Goal: Obtain resource: Obtain resource

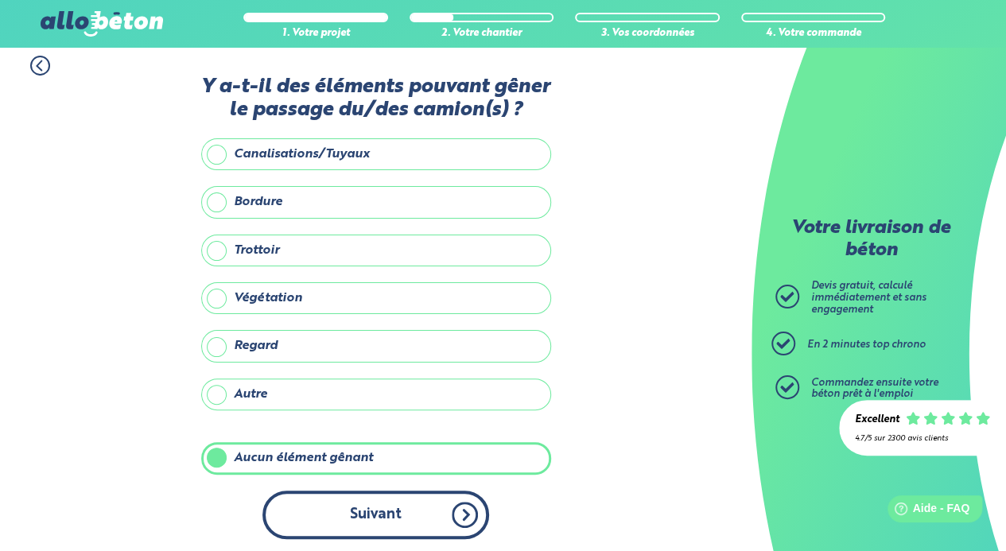
click at [376, 508] on button "Suivant" at bounding box center [375, 515] width 227 height 49
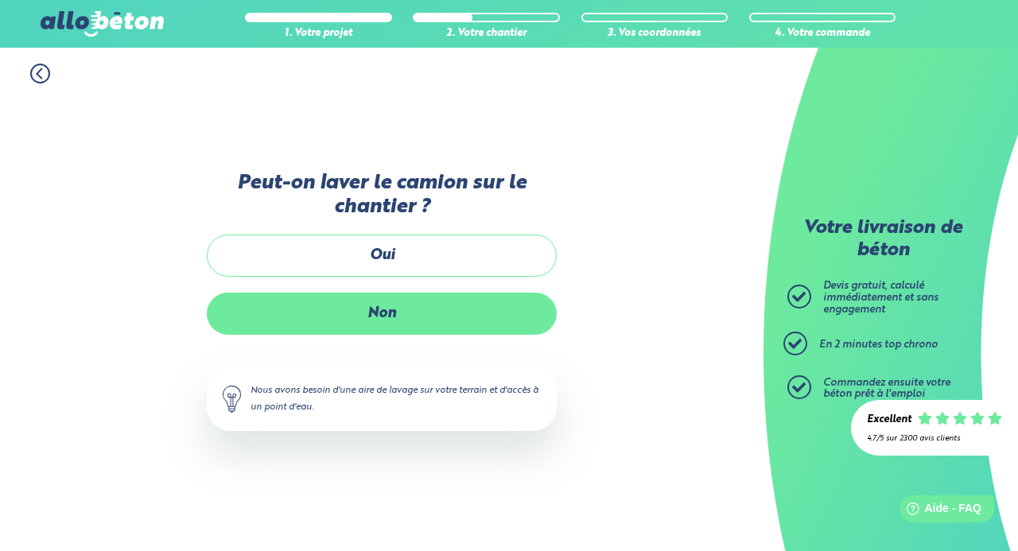
click at [434, 319] on label "Non" at bounding box center [382, 314] width 350 height 42
click at [0, 0] on input "Non" at bounding box center [0, 0] width 0 height 0
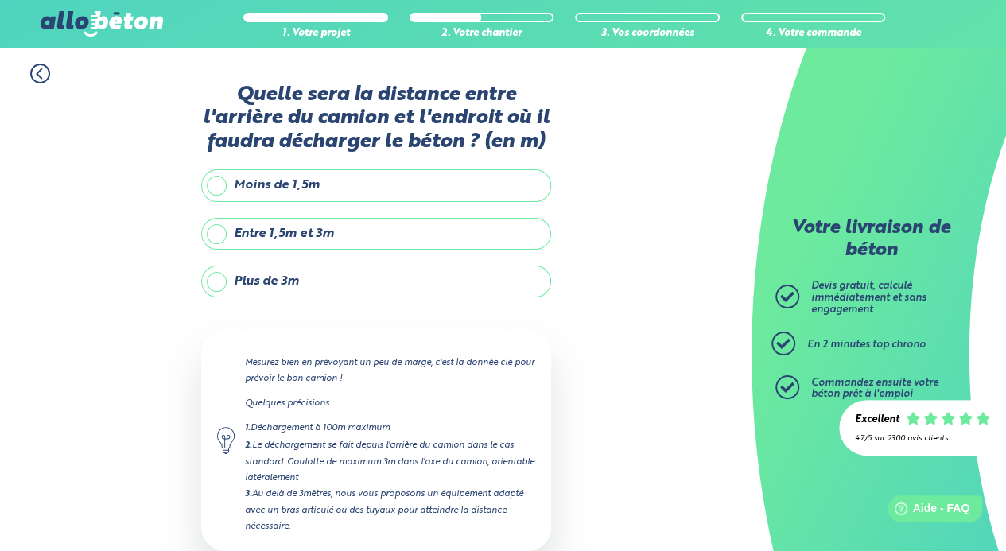
click at [278, 230] on label "Entre 1,5m et 3m" at bounding box center [376, 234] width 350 height 32
click at [0, 0] on input "Entre 1,5m et 3m" at bounding box center [0, 0] width 0 height 0
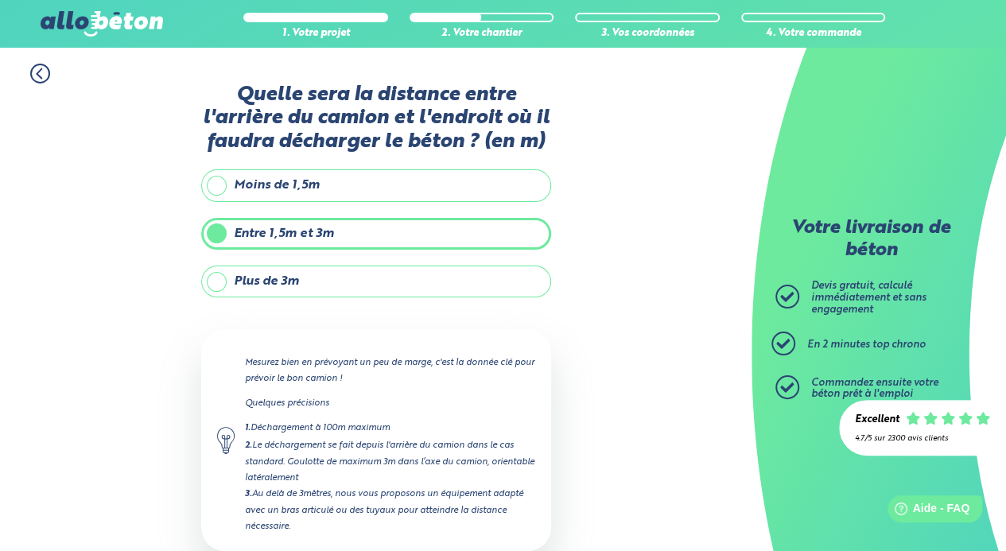
scroll to position [91, 0]
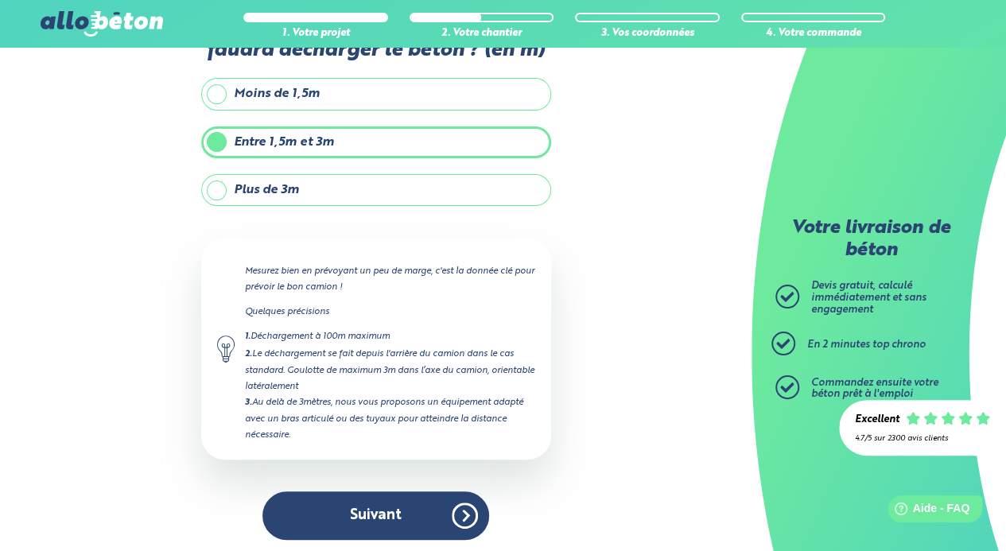
click at [348, 537] on div "Quelle sera la distance entre l'arrière du camion et l'endroit où il faudra déc…" at bounding box center [376, 274] width 350 height 564
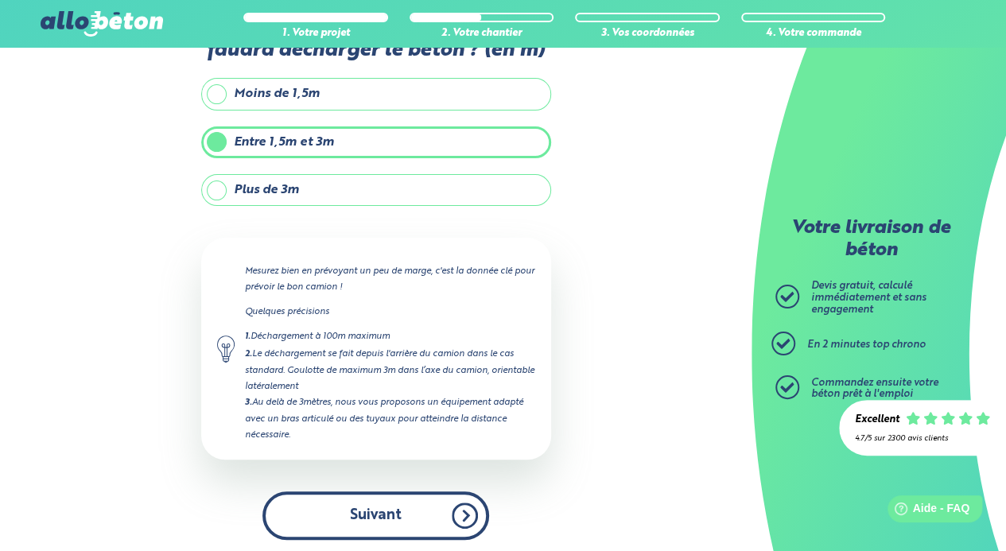
click at [366, 524] on button "Suivant" at bounding box center [375, 516] width 227 height 49
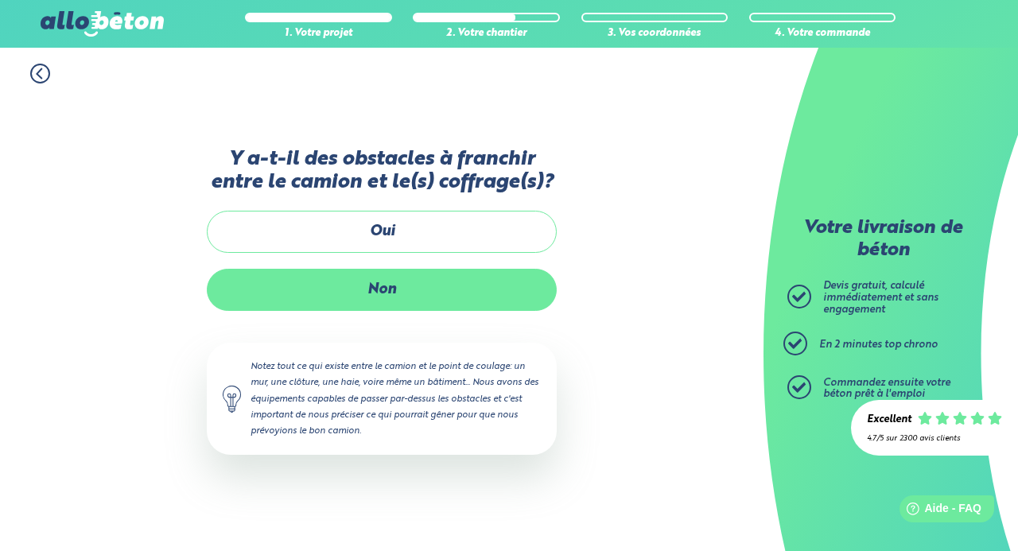
click at [411, 286] on label "Non" at bounding box center [382, 290] width 350 height 42
click at [0, 0] on input "Non" at bounding box center [0, 0] width 0 height 0
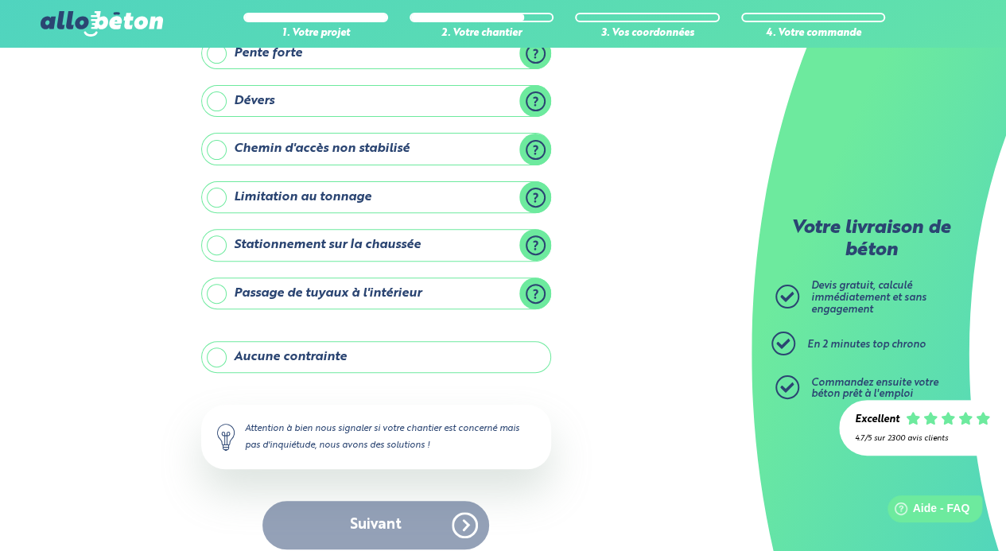
scroll to position [181, 0]
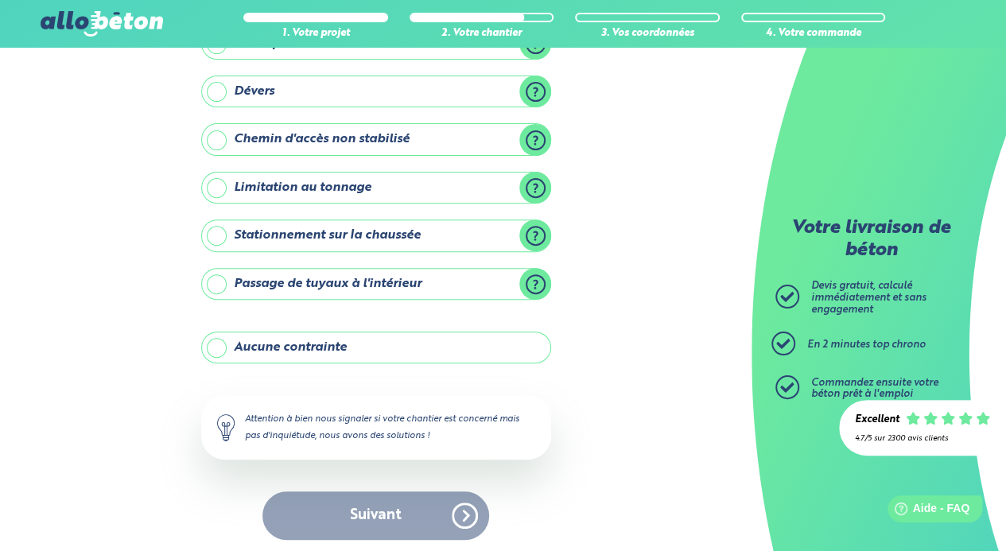
click at [466, 348] on label "Aucune contrainte" at bounding box center [376, 348] width 350 height 32
click at [0, 0] on input "Aucune contrainte" at bounding box center [0, 0] width 0 height 0
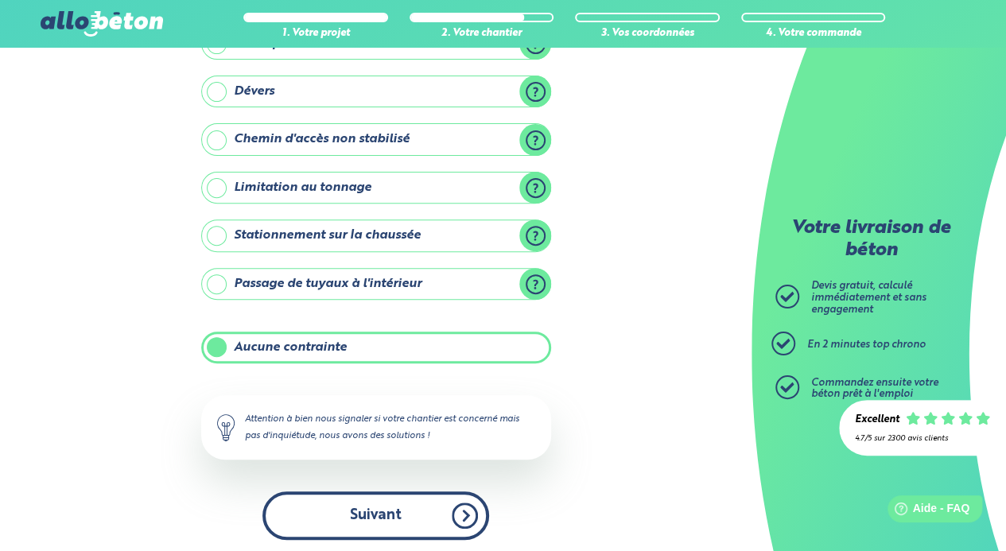
click at [401, 516] on button "Suivant" at bounding box center [375, 516] width 227 height 49
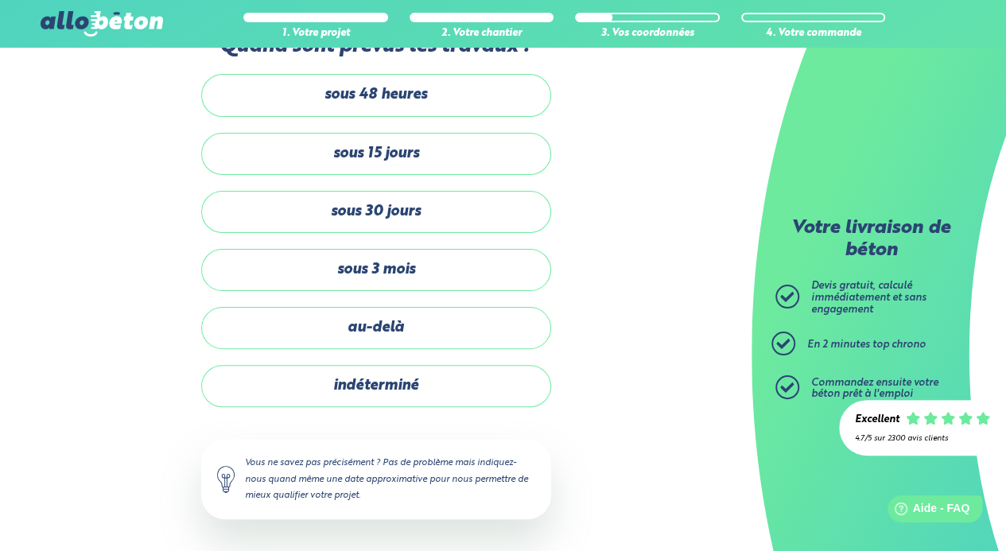
scroll to position [45, 0]
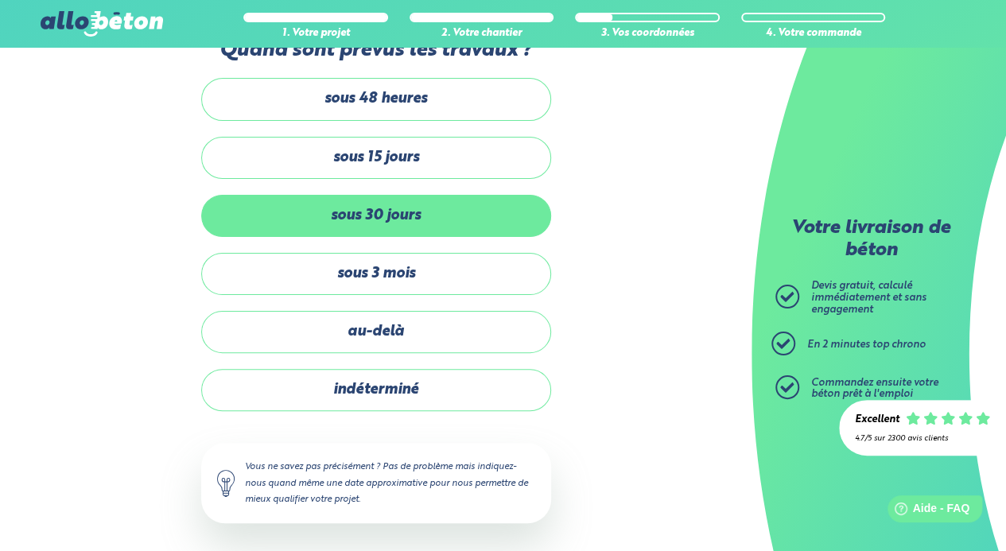
click at [475, 203] on label "sous 30 jours" at bounding box center [376, 216] width 350 height 42
click at [0, 0] on input "sous 30 jours" at bounding box center [0, 0] width 0 height 0
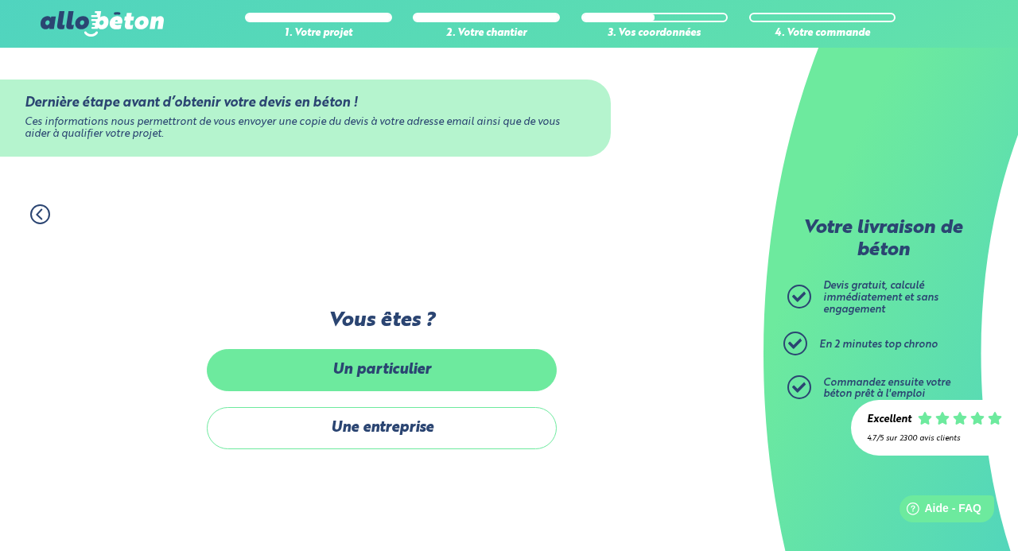
click at [458, 366] on label "Un particulier" at bounding box center [382, 370] width 350 height 42
click at [0, 0] on input "Un particulier" at bounding box center [0, 0] width 0 height 0
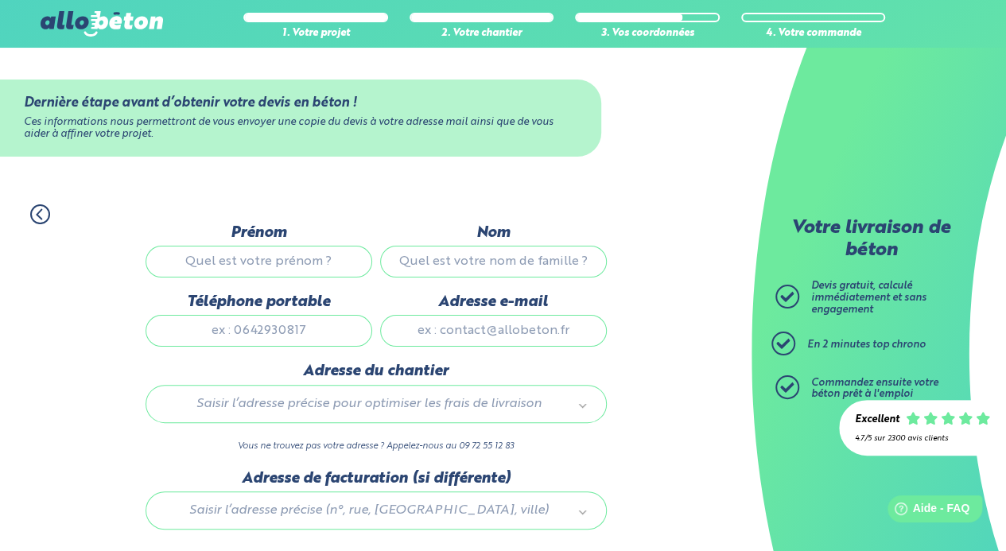
click at [275, 258] on input "Prénom" at bounding box center [259, 262] width 227 height 32
type input "[PERSON_NAME]"
type input "Trappu"
type input "0623459128"
type input "[EMAIL_ADDRESS][DOMAIN_NAME]"
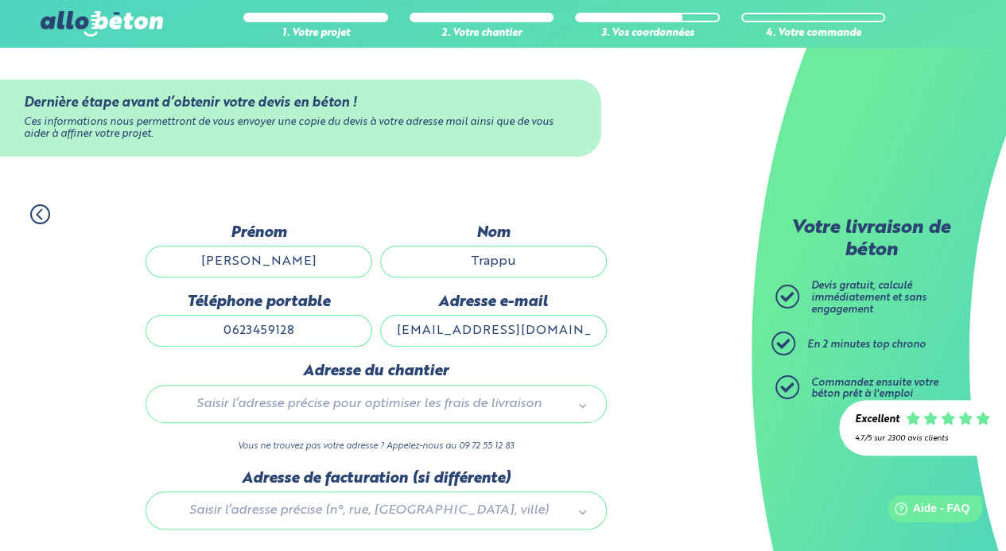
type input "7 rethoret machet"
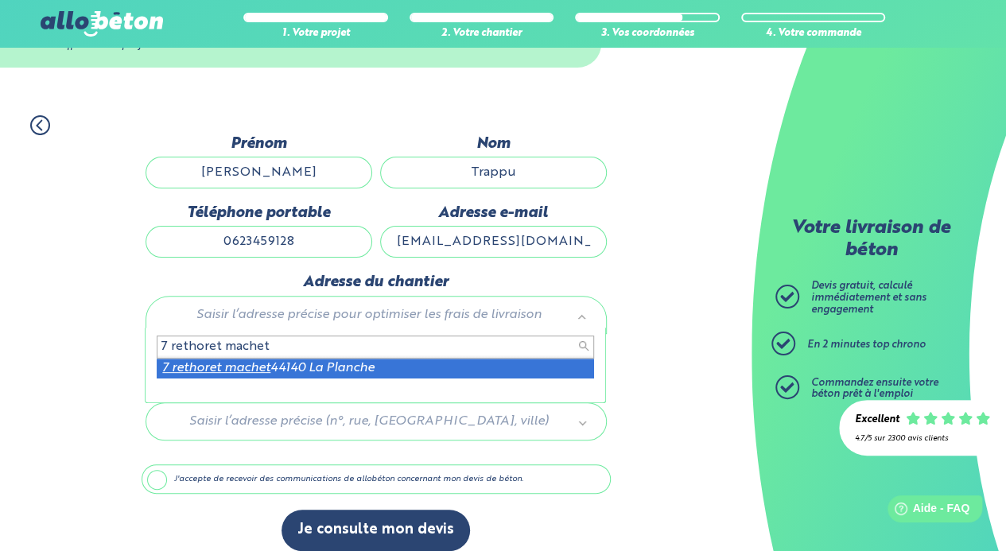
scroll to position [102, 0]
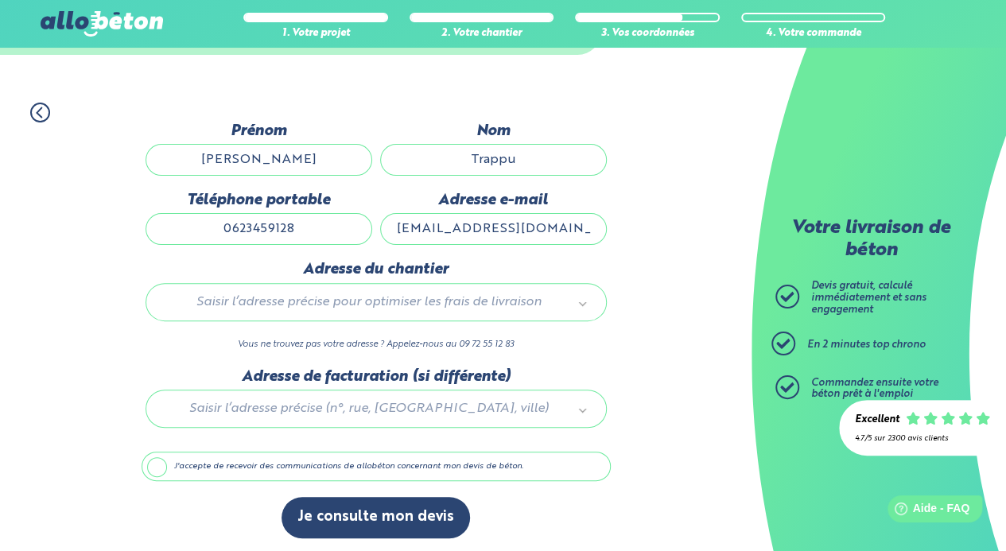
click at [444, 289] on div "Saisir l’adresse précise pour optimiser les frais de livraison" at bounding box center [376, 302] width 461 height 38
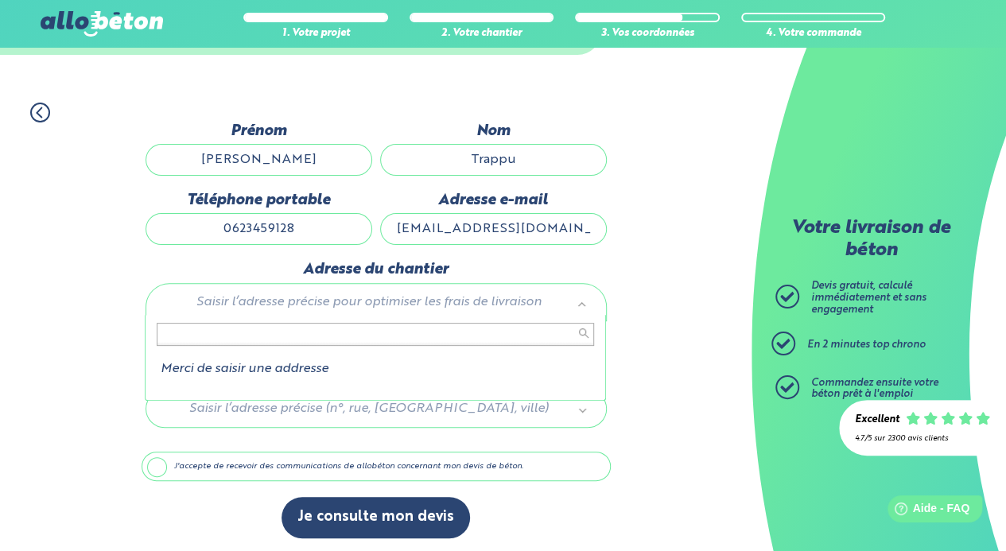
type input "7"
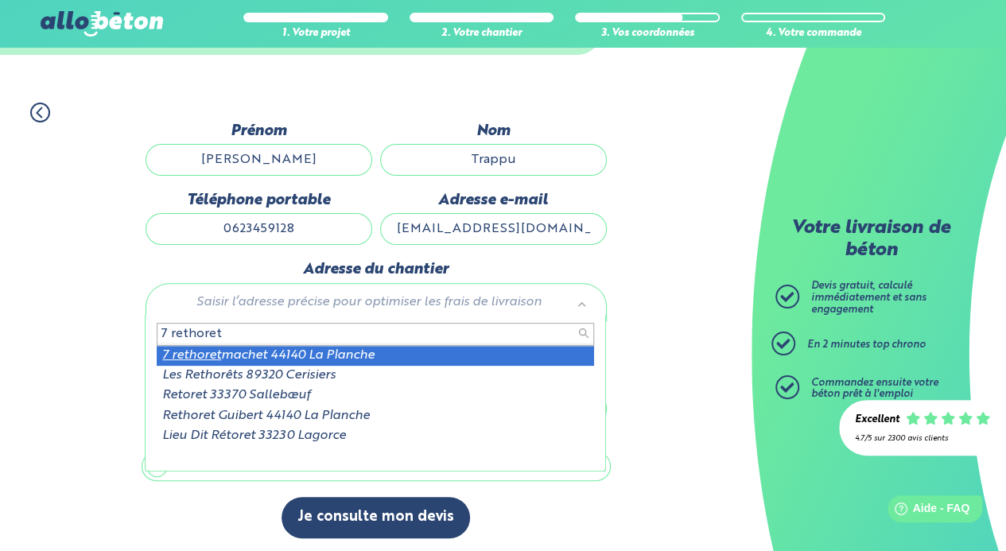
type input "7 rethoret"
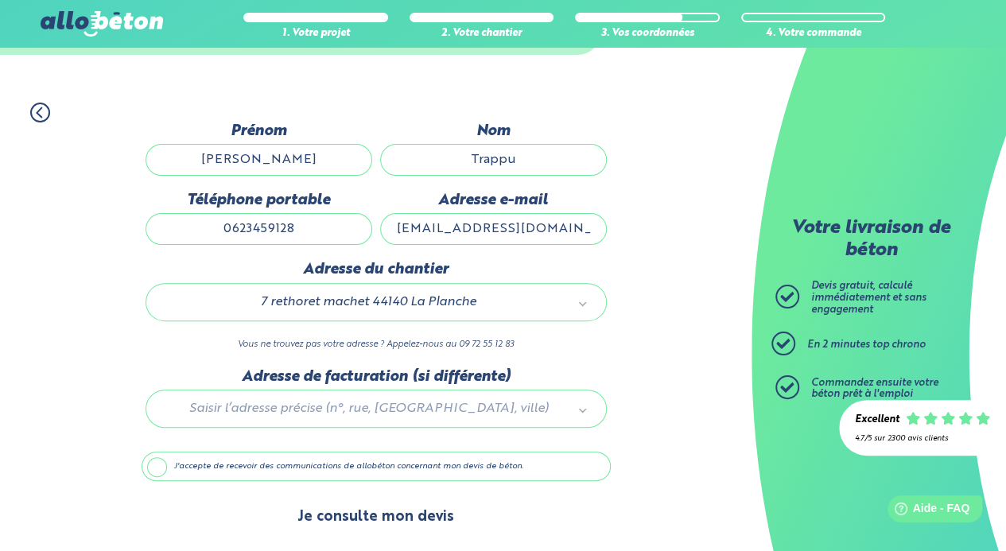
click at [385, 514] on button "Je consulte mon devis" at bounding box center [376, 517] width 188 height 41
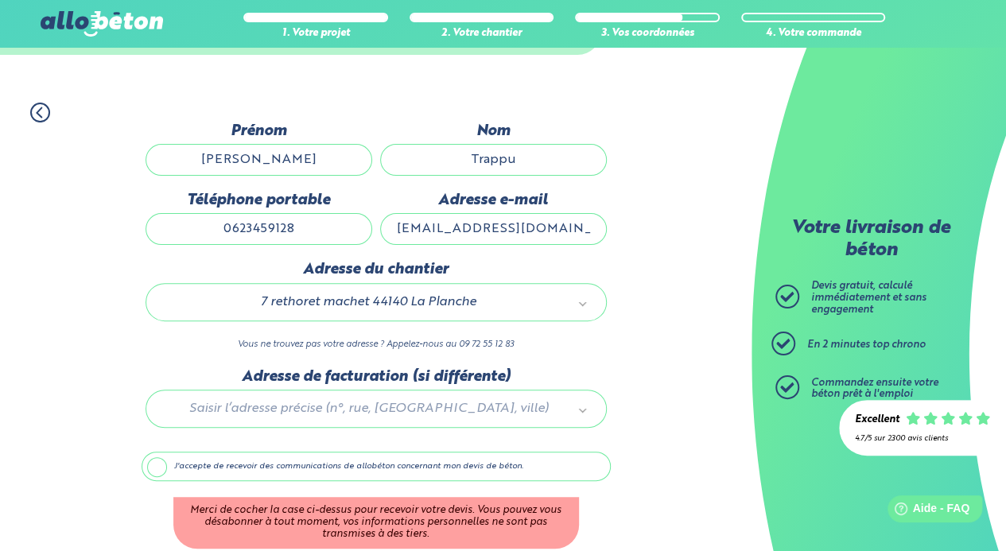
click at [150, 461] on label "J'accepte de recevoir des communications de allobéton concernant mon devis de b…" at bounding box center [376, 467] width 469 height 30
click at [0, 0] on input "J'accepte de recevoir des communications de allobéton concernant mon devis de b…" at bounding box center [0, 0] width 0 height 0
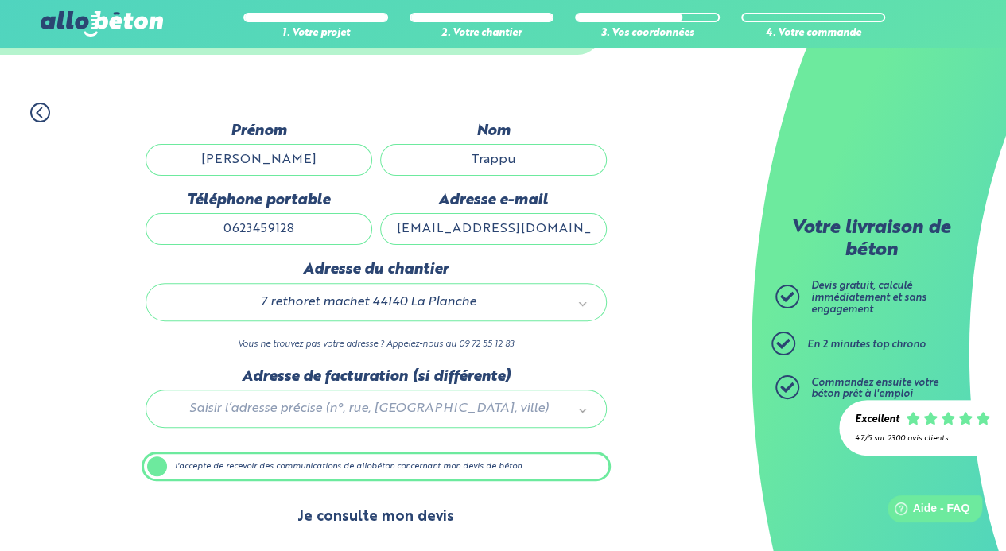
click at [363, 513] on button "Je consulte mon devis" at bounding box center [376, 517] width 188 height 41
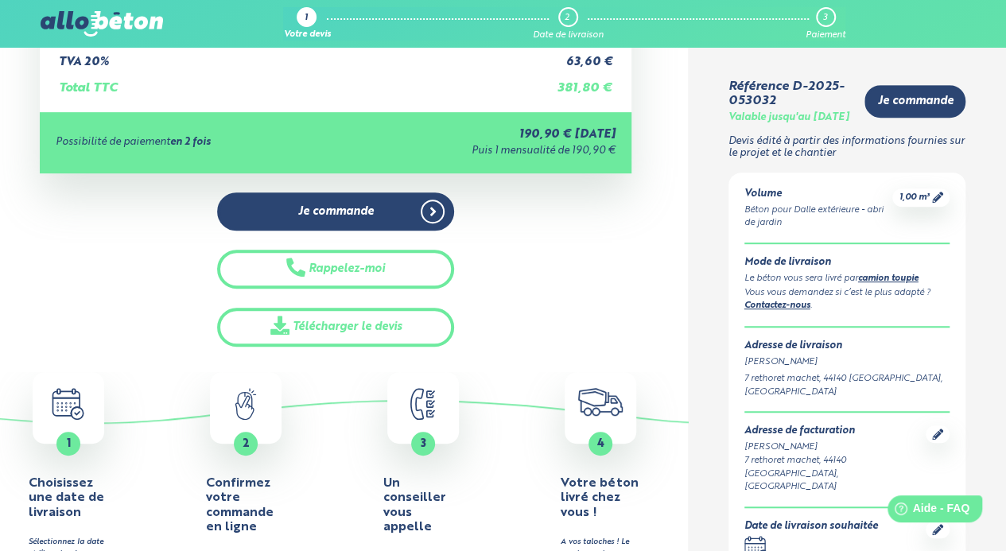
scroll to position [340, 0]
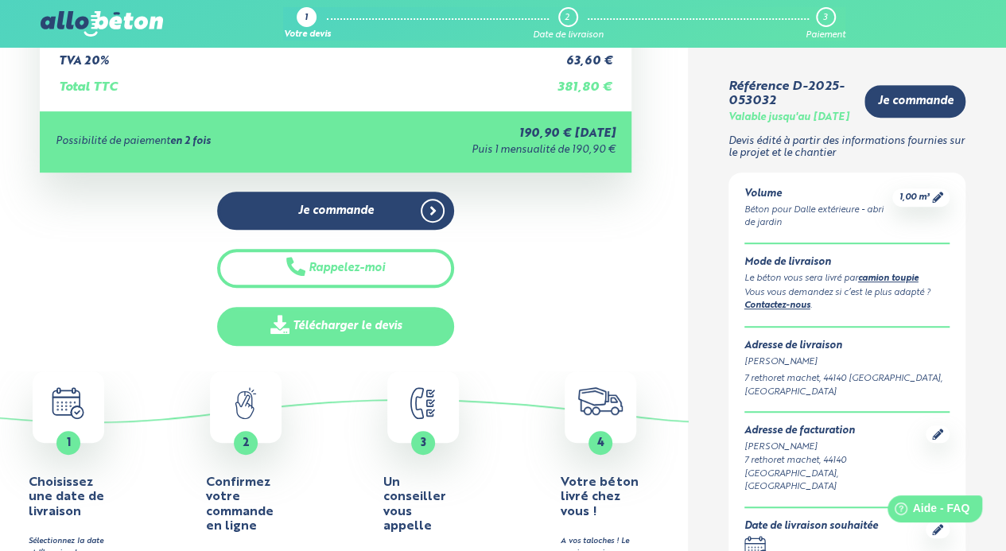
click at [362, 328] on link "Télécharger le devis" at bounding box center [335, 326] width 237 height 39
